Goal: Task Accomplishment & Management: Use online tool/utility

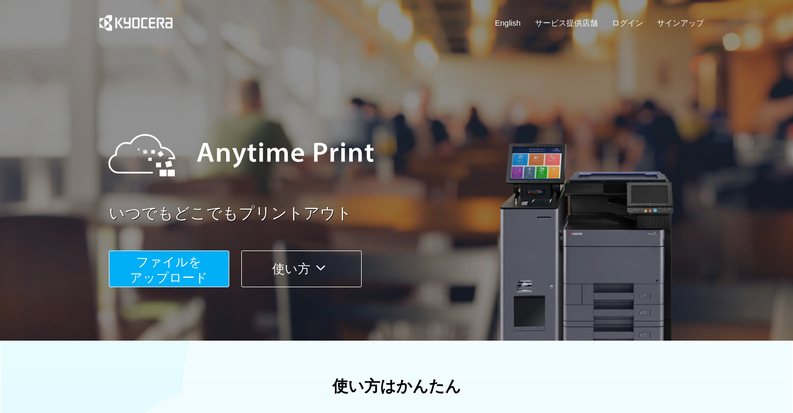
click at [154, 268] on span "ファイルを ​​アップロード" at bounding box center [169, 269] width 78 height 30
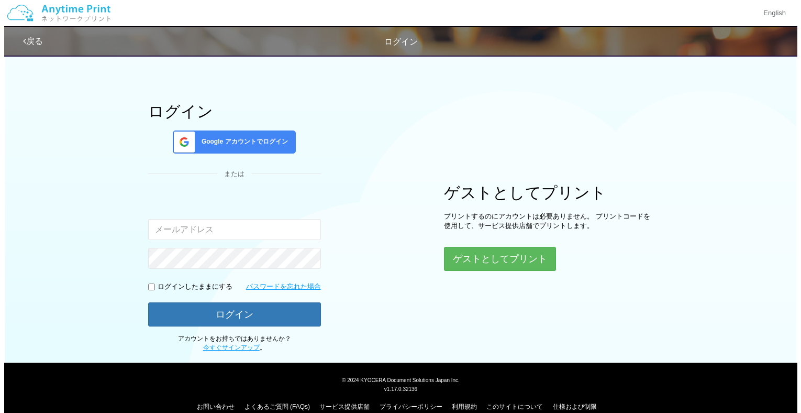
scroll to position [41, 0]
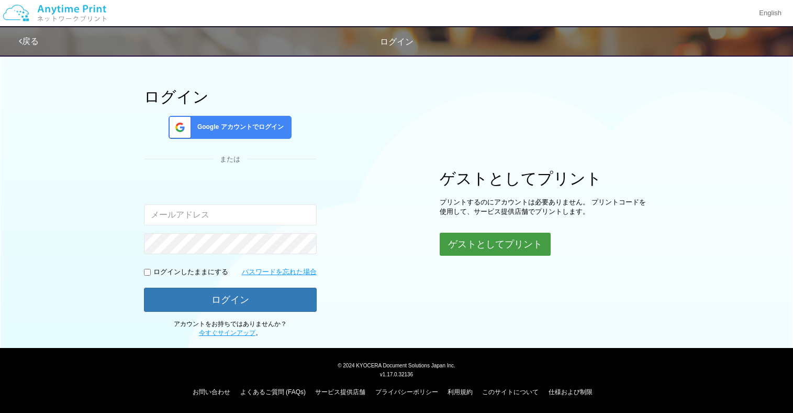
click at [521, 242] on button "ゲストとしてプリント" at bounding box center [495, 243] width 111 height 23
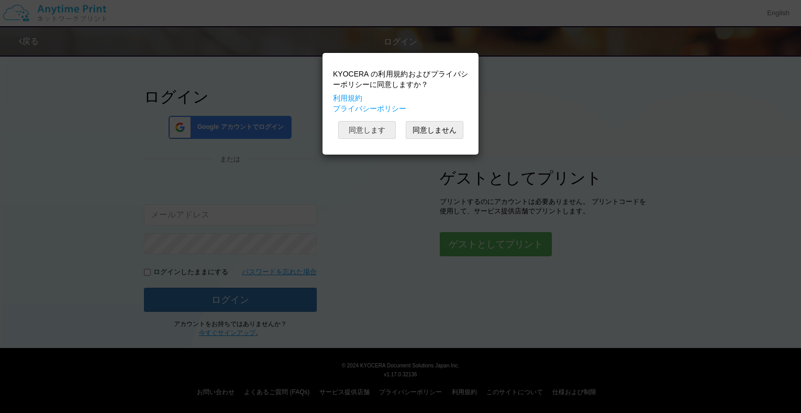
click at [356, 127] on button "同意します" at bounding box center [367, 130] width 58 height 18
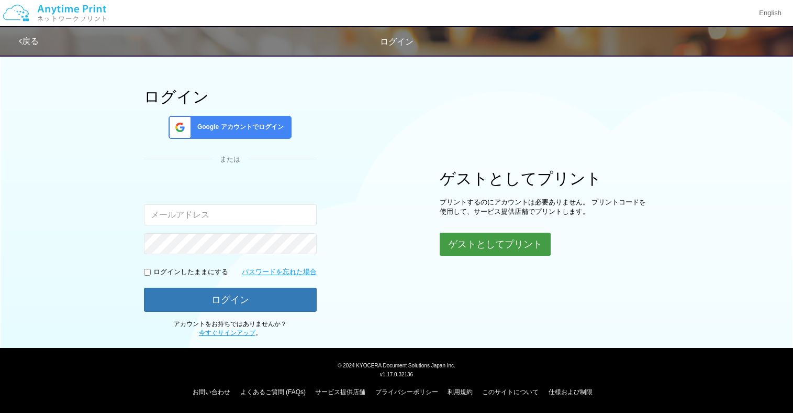
click at [494, 249] on button "ゲストとしてプリント" at bounding box center [495, 243] width 111 height 23
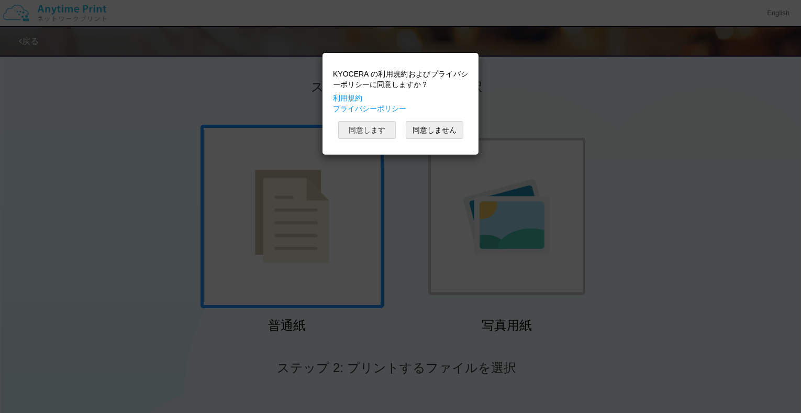
click at [367, 127] on button "同意します" at bounding box center [367, 130] width 58 height 18
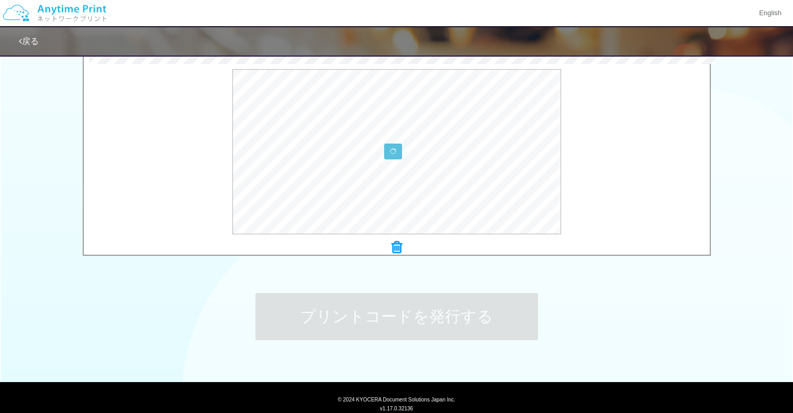
scroll to position [331, 0]
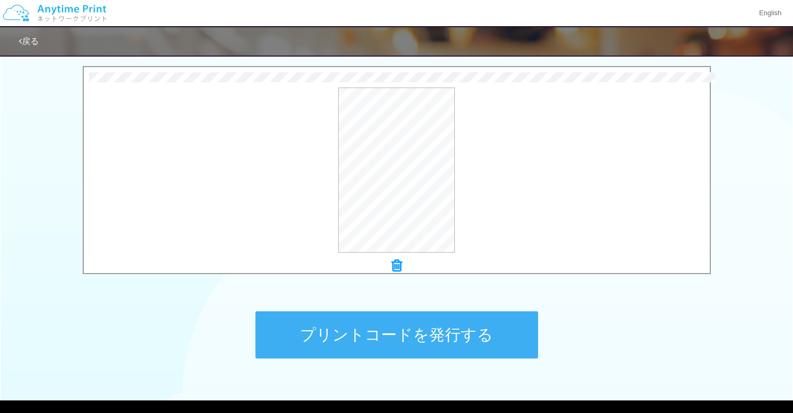
click at [439, 344] on button "プリントコードを発行する" at bounding box center [397, 334] width 283 height 47
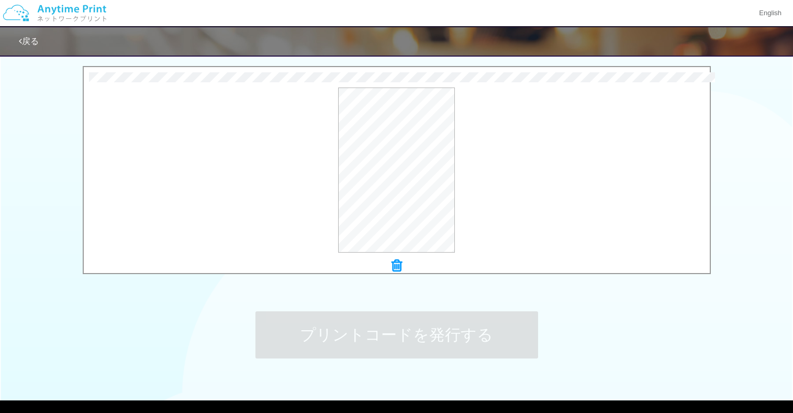
scroll to position [0, 0]
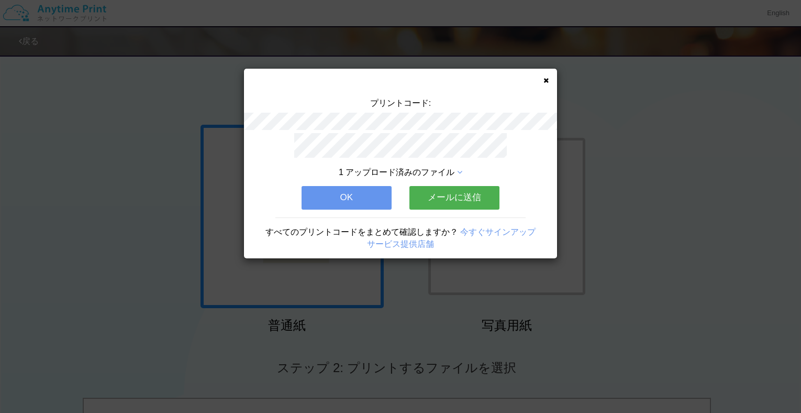
click at [370, 194] on button "OK" at bounding box center [347, 197] width 90 height 23
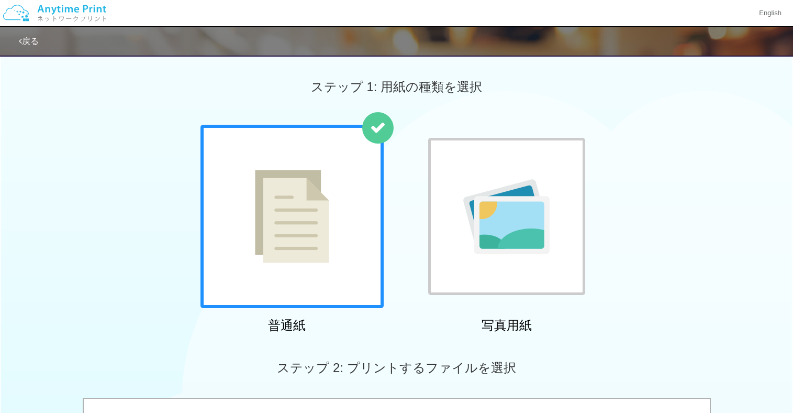
click at [470, 210] on img at bounding box center [506, 216] width 86 height 75
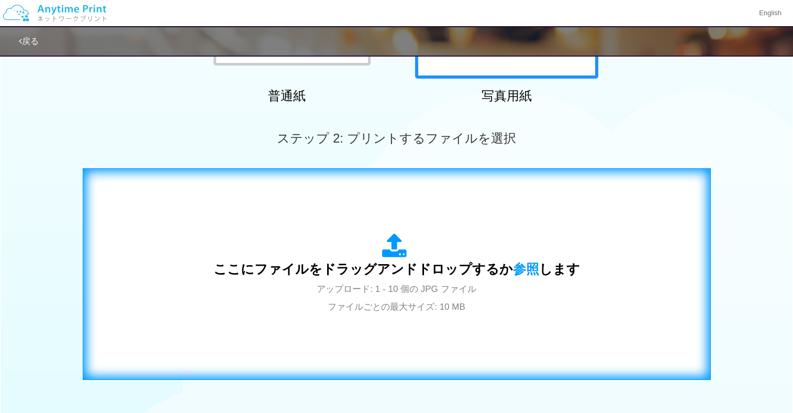
scroll to position [227, 0]
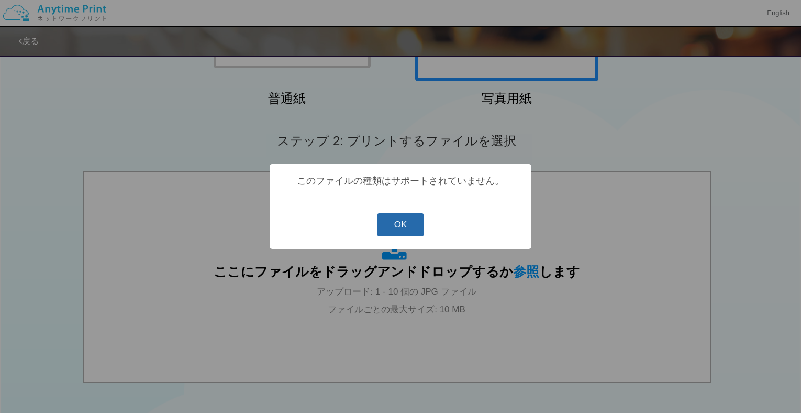
click at [403, 230] on button "OK" at bounding box center [401, 224] width 47 height 23
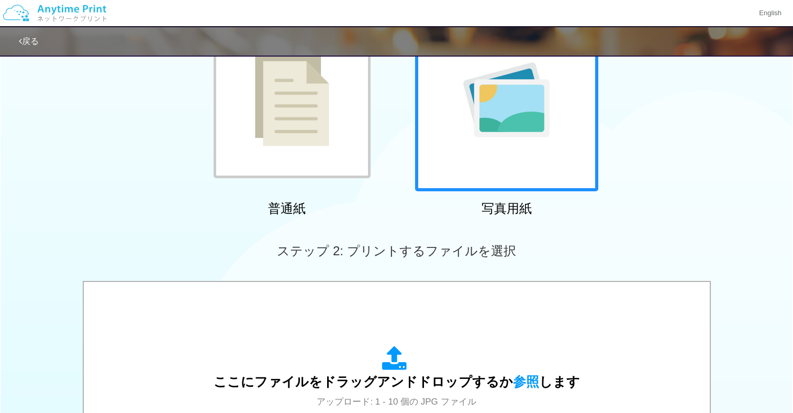
scroll to position [0, 0]
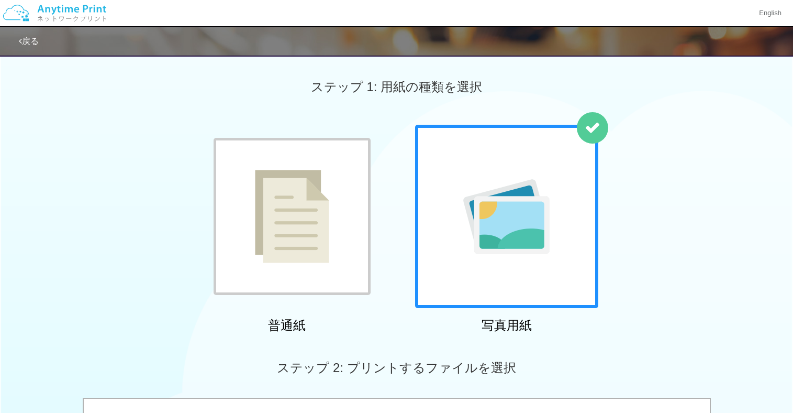
click at [305, 185] on img at bounding box center [292, 216] width 74 height 93
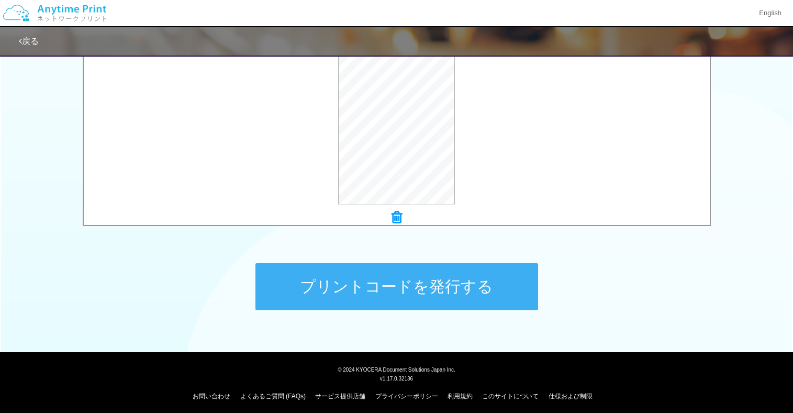
scroll to position [384, 0]
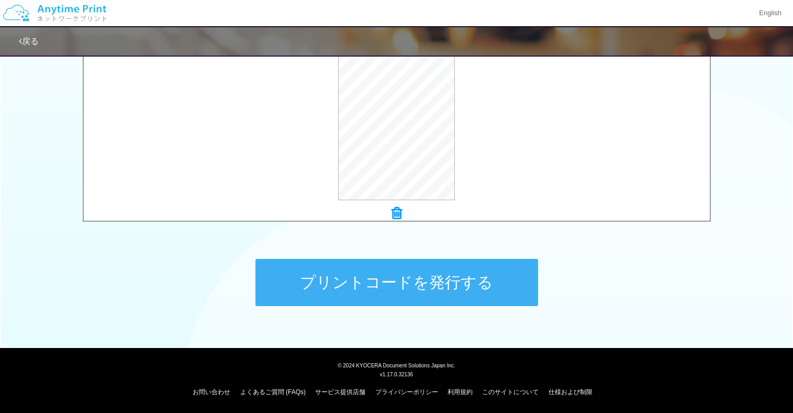
click at [414, 284] on button "プリントコードを発行する" at bounding box center [397, 282] width 283 height 47
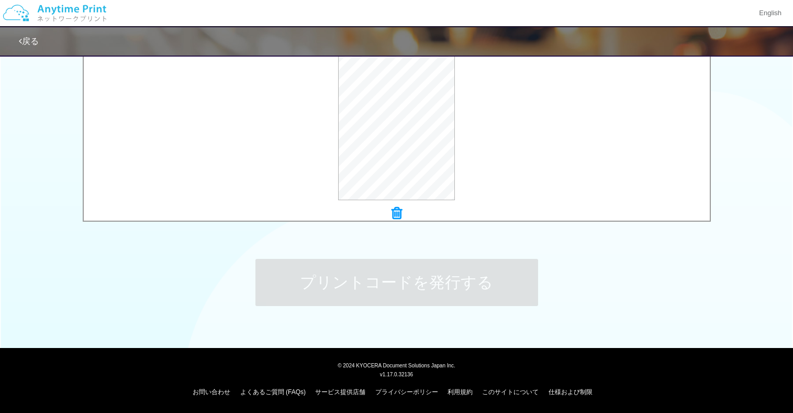
scroll to position [0, 0]
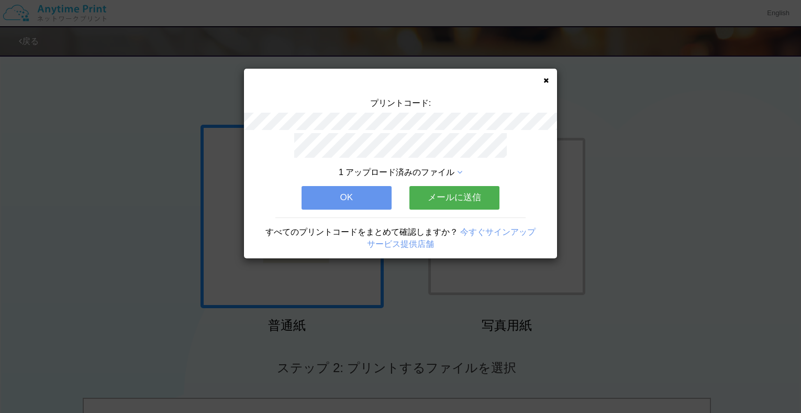
click at [369, 196] on button "OK" at bounding box center [347, 197] width 90 height 23
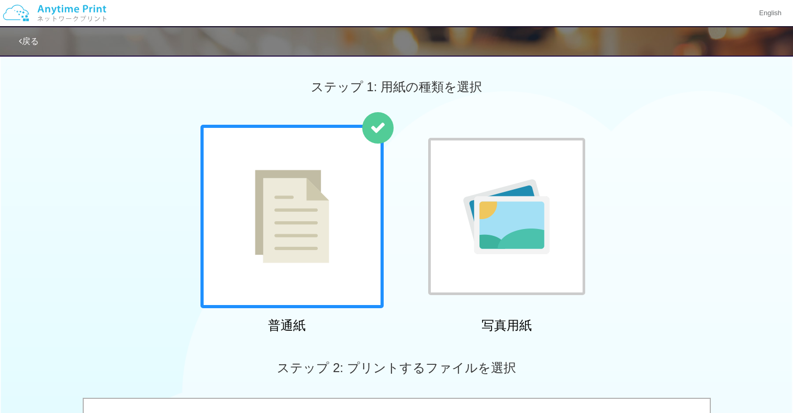
click at [491, 269] on div at bounding box center [506, 216] width 157 height 157
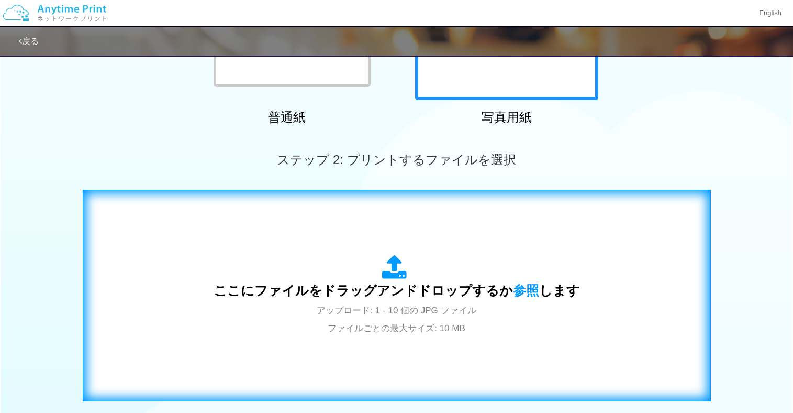
scroll to position [262, 0]
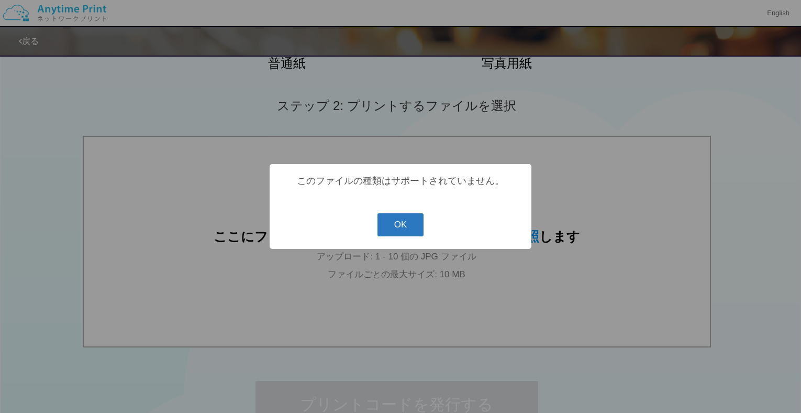
click at [412, 231] on button "OK" at bounding box center [401, 224] width 47 height 23
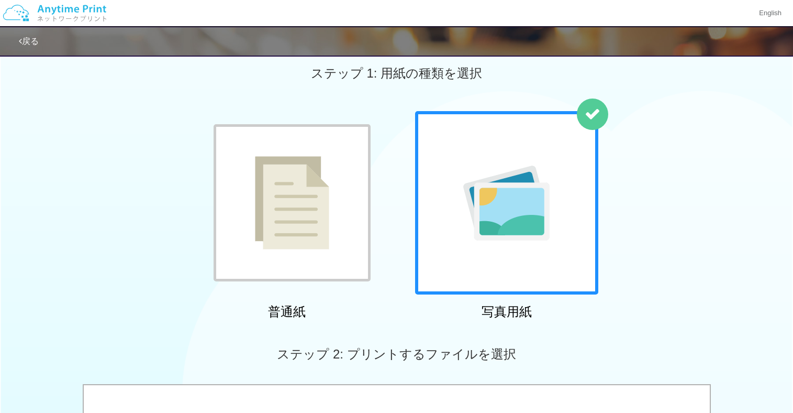
scroll to position [0, 0]
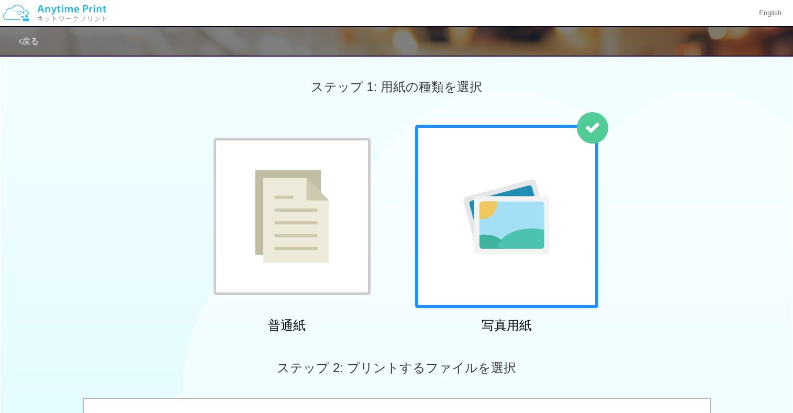
click at [685, 311] on div "普通紙 写真用紙" at bounding box center [396, 231] width 793 height 213
